Goal: Task Accomplishment & Management: Manage account settings

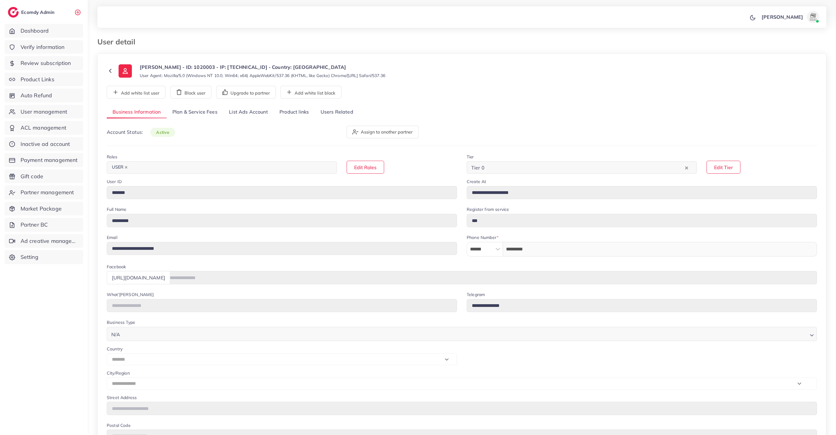
select select "*******"
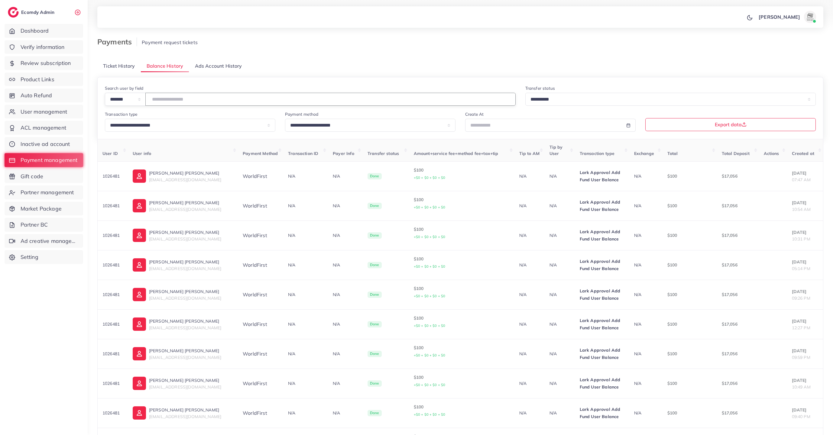
drag, startPoint x: 163, startPoint y: 98, endPoint x: 217, endPoint y: 98, distance: 54.1
click at [217, 98] on input "*******" at bounding box center [330, 99] width 370 height 13
type input "*******"
